Goal: Navigation & Orientation: Find specific page/section

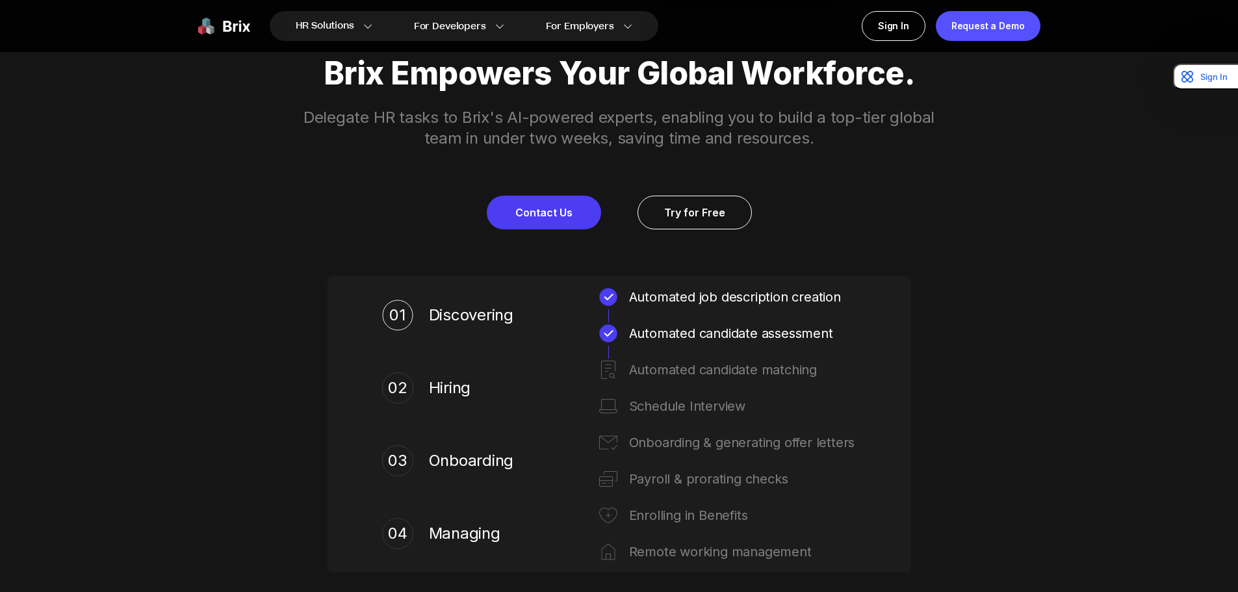
scroll to position [585, 0]
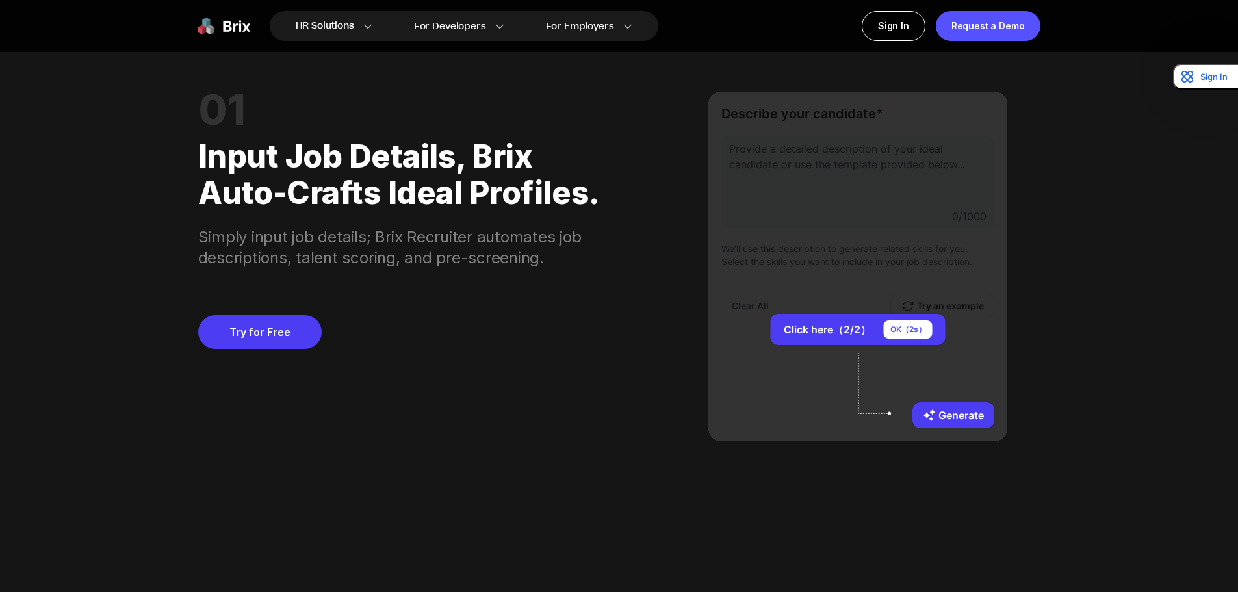
scroll to position [1170, 0]
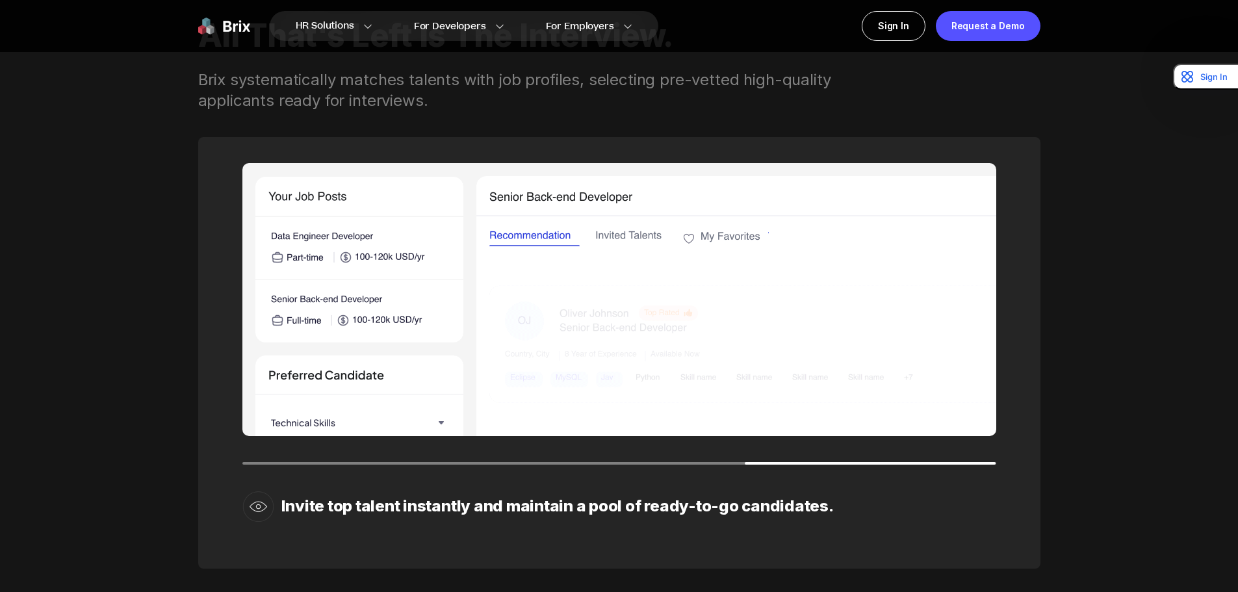
scroll to position [1885, 0]
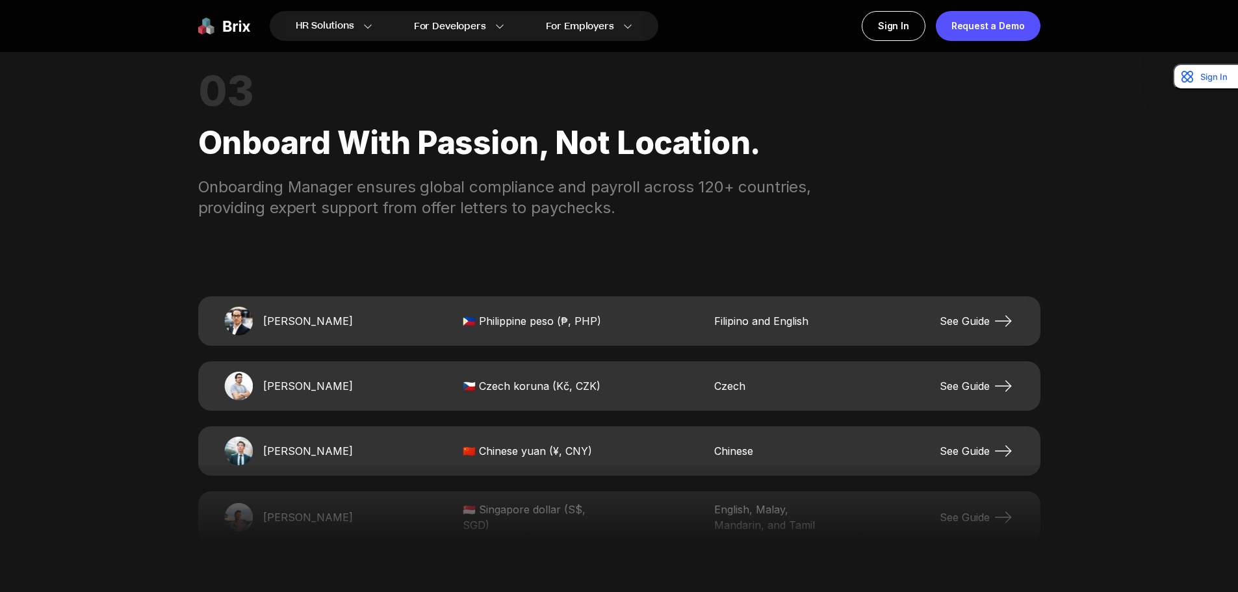
scroll to position [2600, 0]
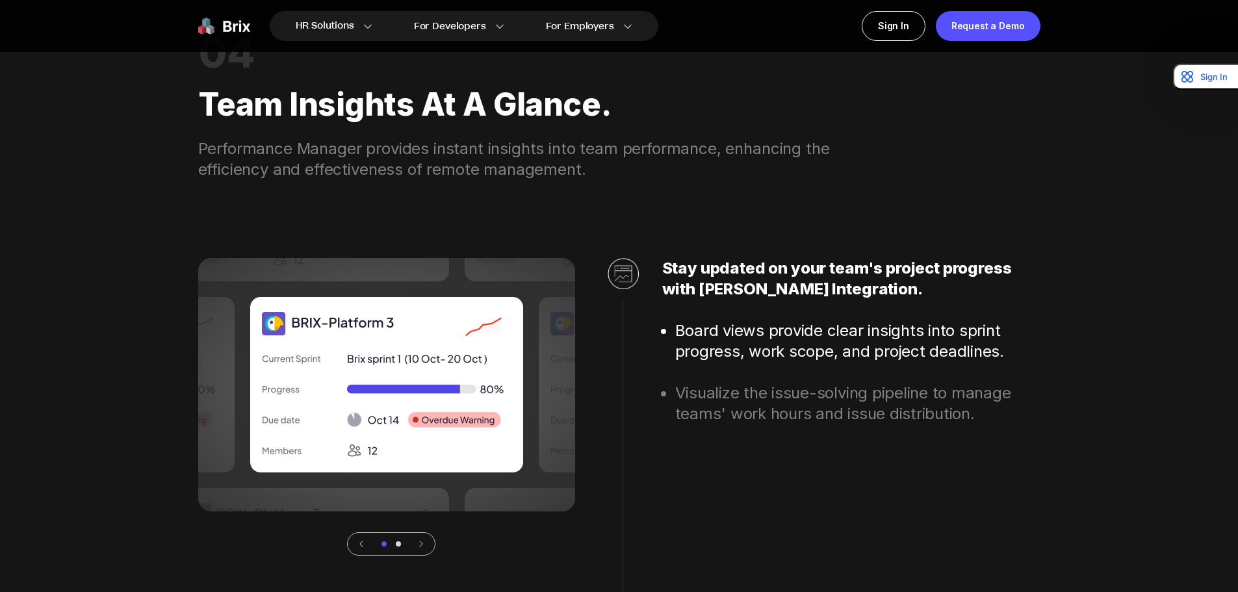
scroll to position [3575, 0]
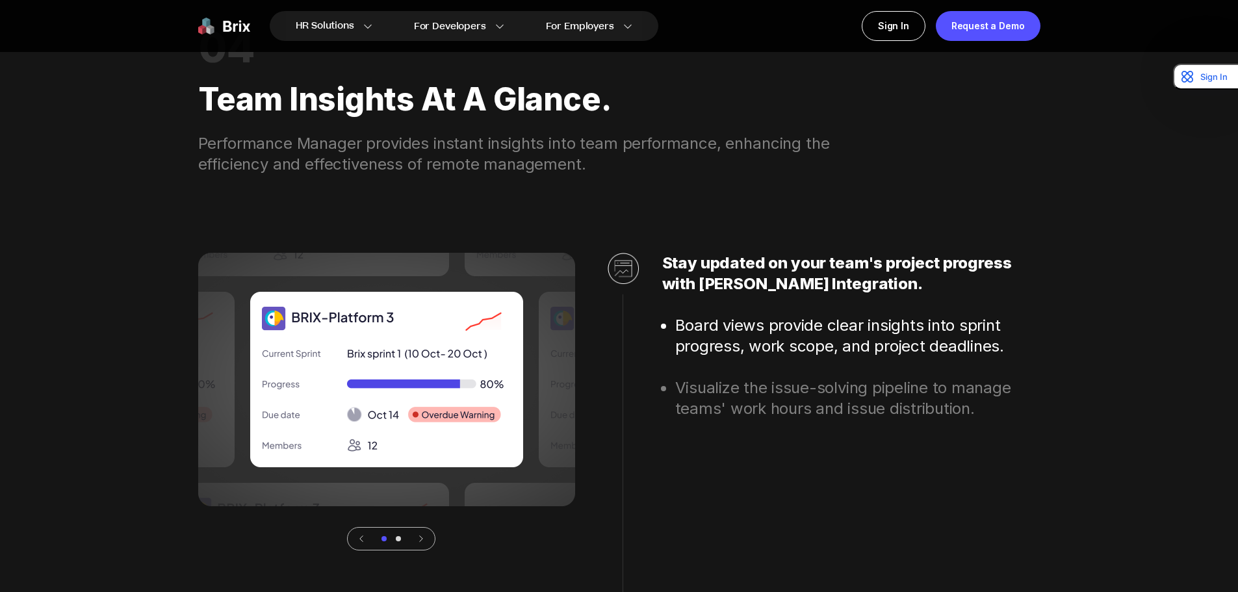
click at [104, 212] on div "HR Solutions HR Solutions Recruiter HR Assistant Global Talent Network Onboardi…" at bounding box center [619, 50] width 1238 height 7251
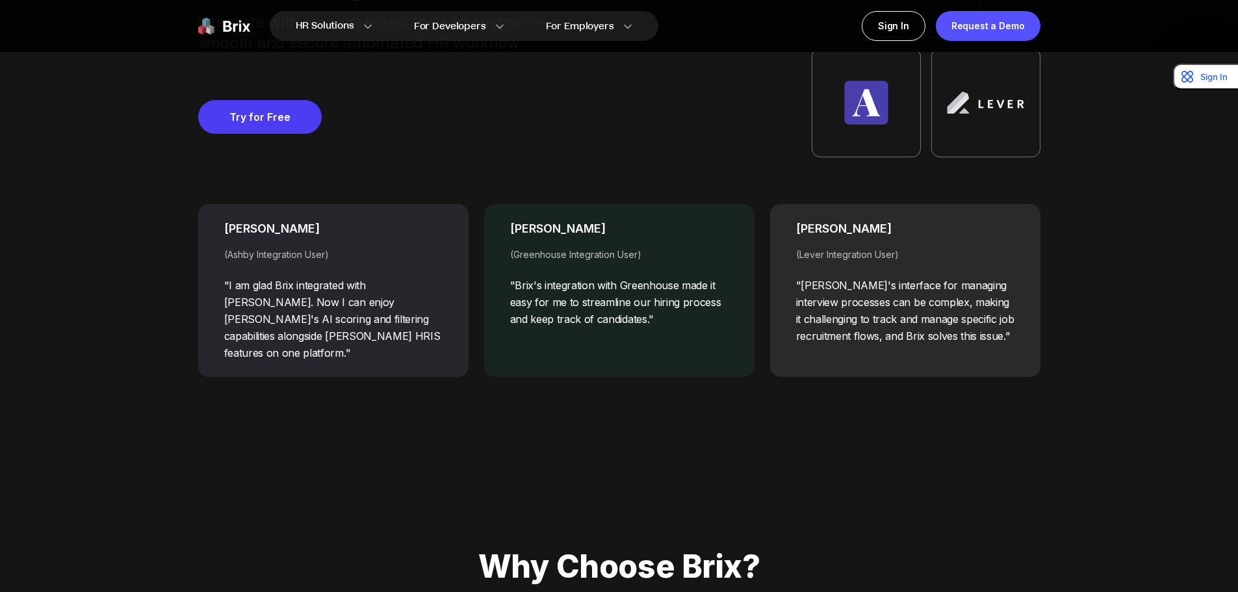
scroll to position [5266, 0]
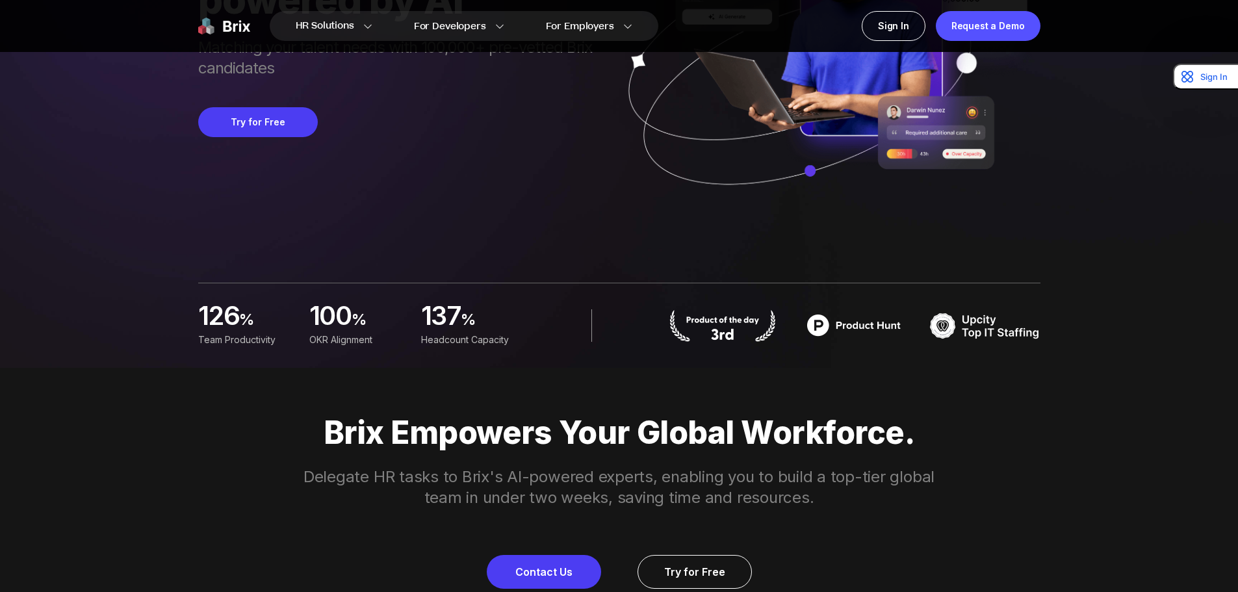
scroll to position [0, 0]
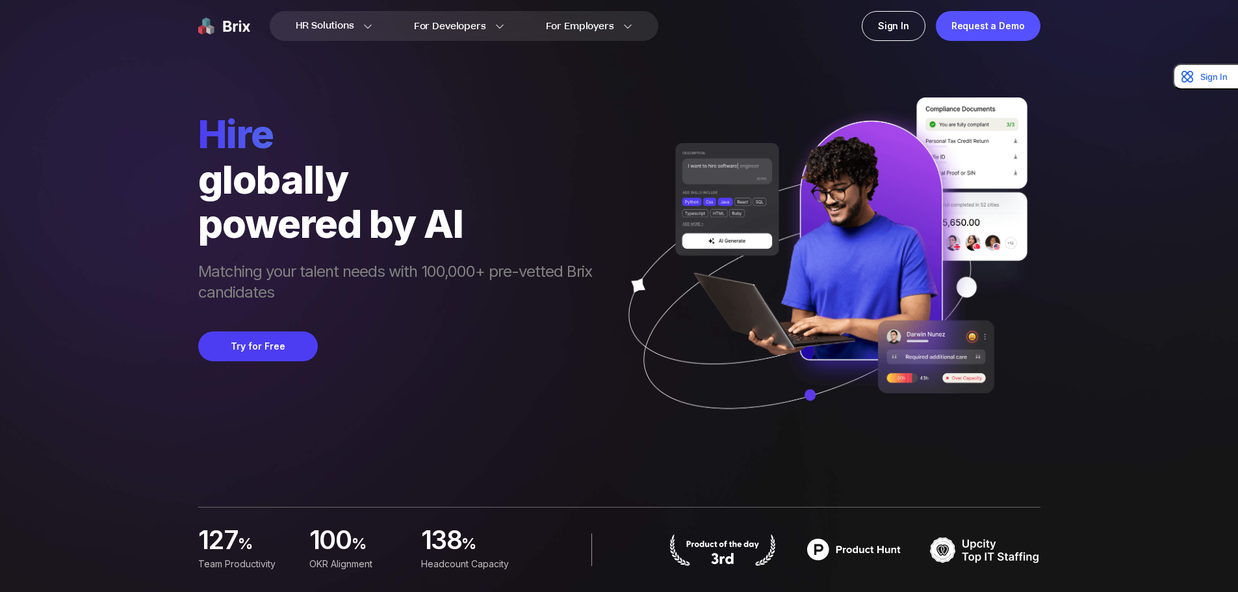
drag, startPoint x: 97, startPoint y: 338, endPoint x: 92, endPoint y: 103, distance: 234.7
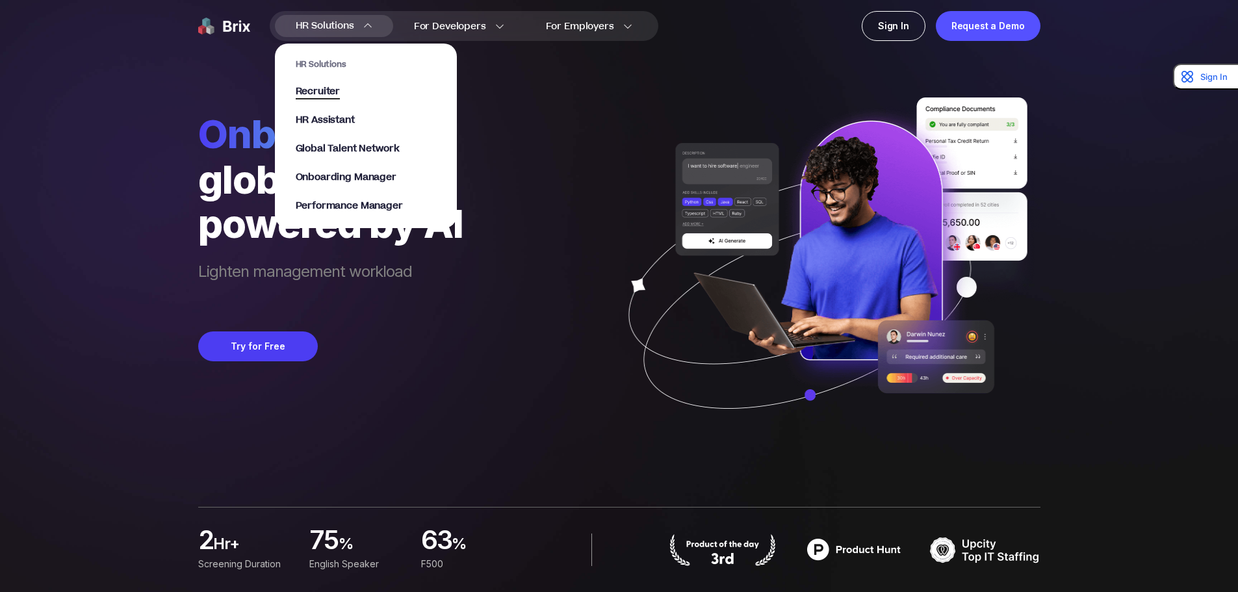
click at [319, 92] on span "Recruiter" at bounding box center [318, 92] width 45 height 15
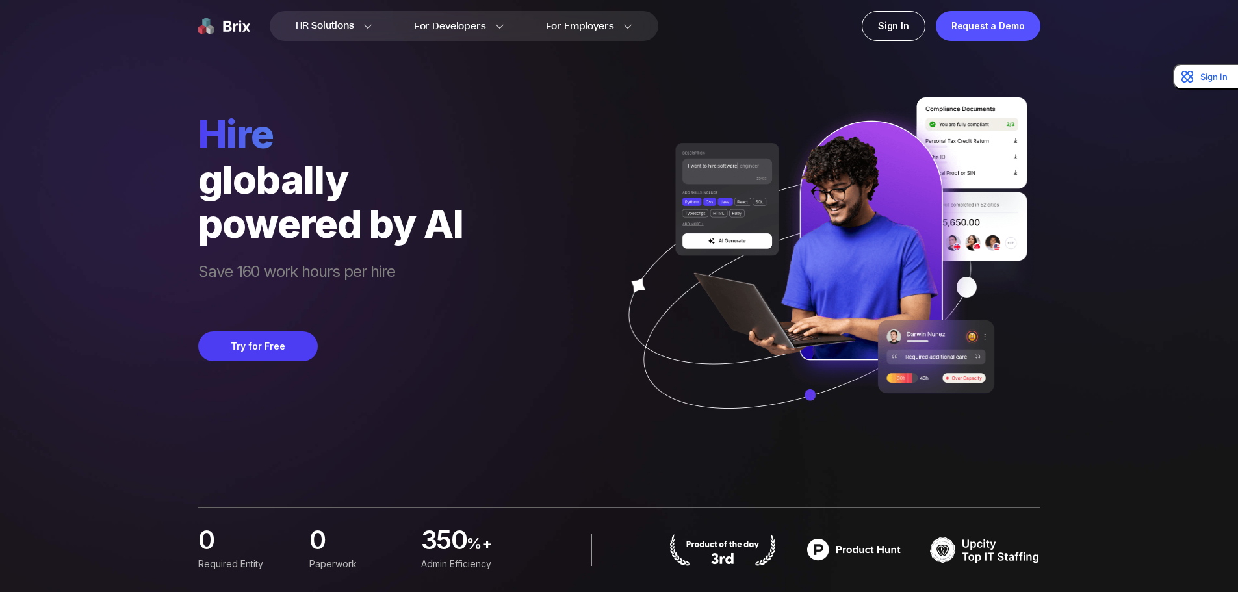
click at [62, 137] on div "HR Solutions HR Solutions Recruiter HR Assistant Global Talent Network Onboardi…" at bounding box center [619, 296] width 1176 height 592
click at [85, 143] on div "HR Solutions HR Solutions Recruiter HR Assistant Global Talent Network Onboardi…" at bounding box center [619, 296] width 1176 height 592
